Goal: Use online tool/utility: Utilize a website feature to perform a specific function

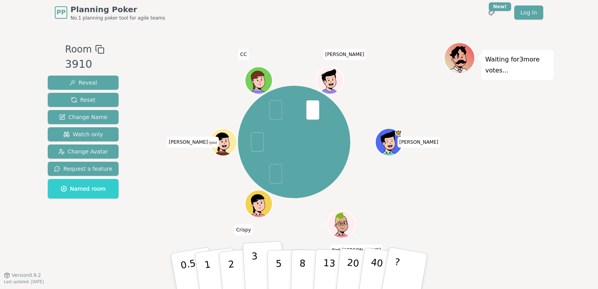
click at [256, 263] on p "3" at bounding box center [255, 271] width 9 height 43
